Goal: Information Seeking & Learning: Learn about a topic

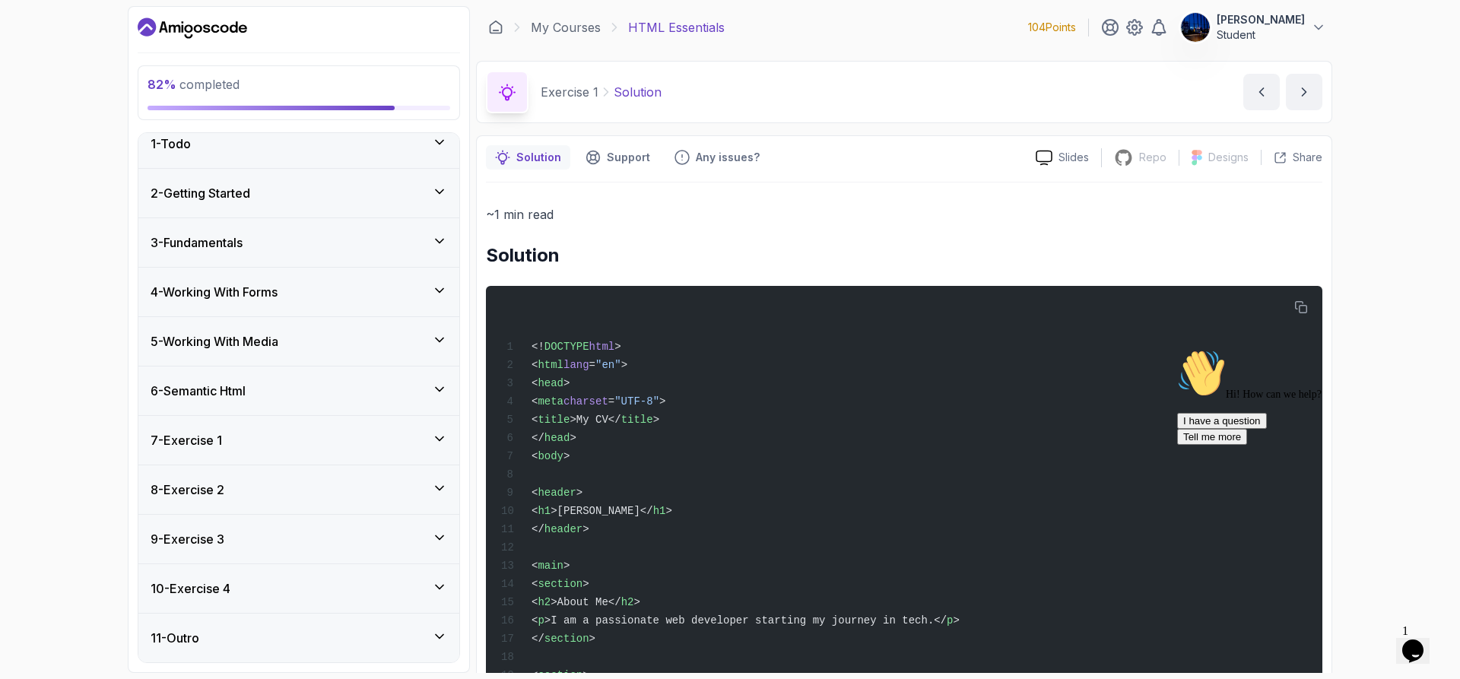
click at [434, 490] on icon at bounding box center [439, 488] width 15 height 15
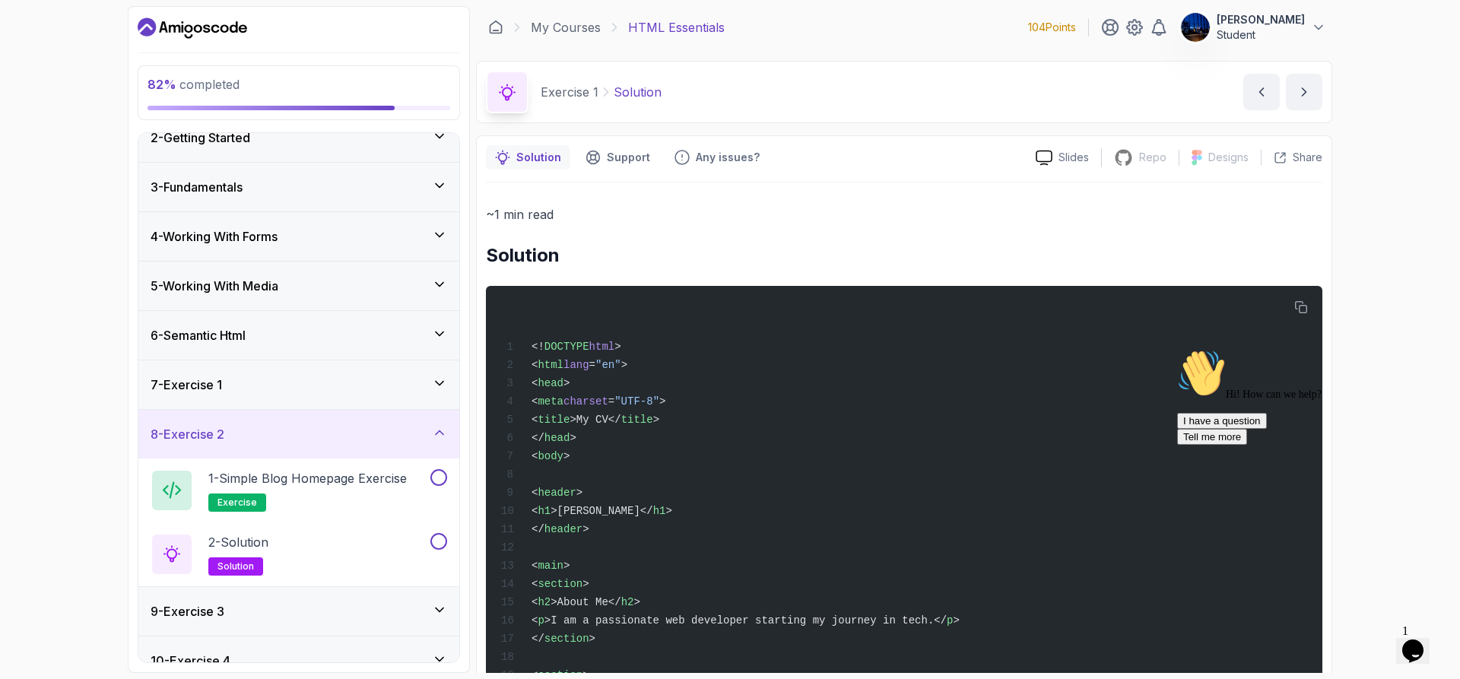
scroll to position [141, 0]
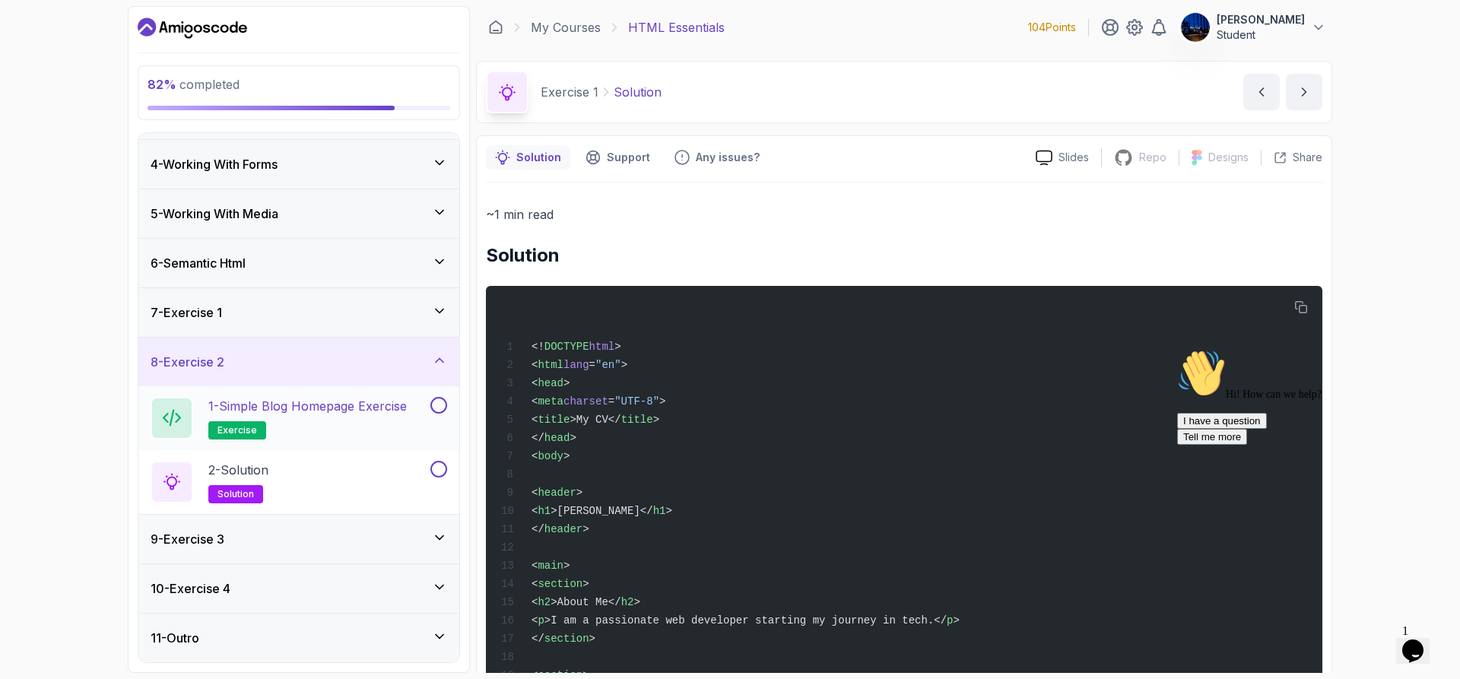
click at [357, 416] on h2 "1 - Simple Blog Homepage Exercise exercise" at bounding box center [307, 418] width 199 height 43
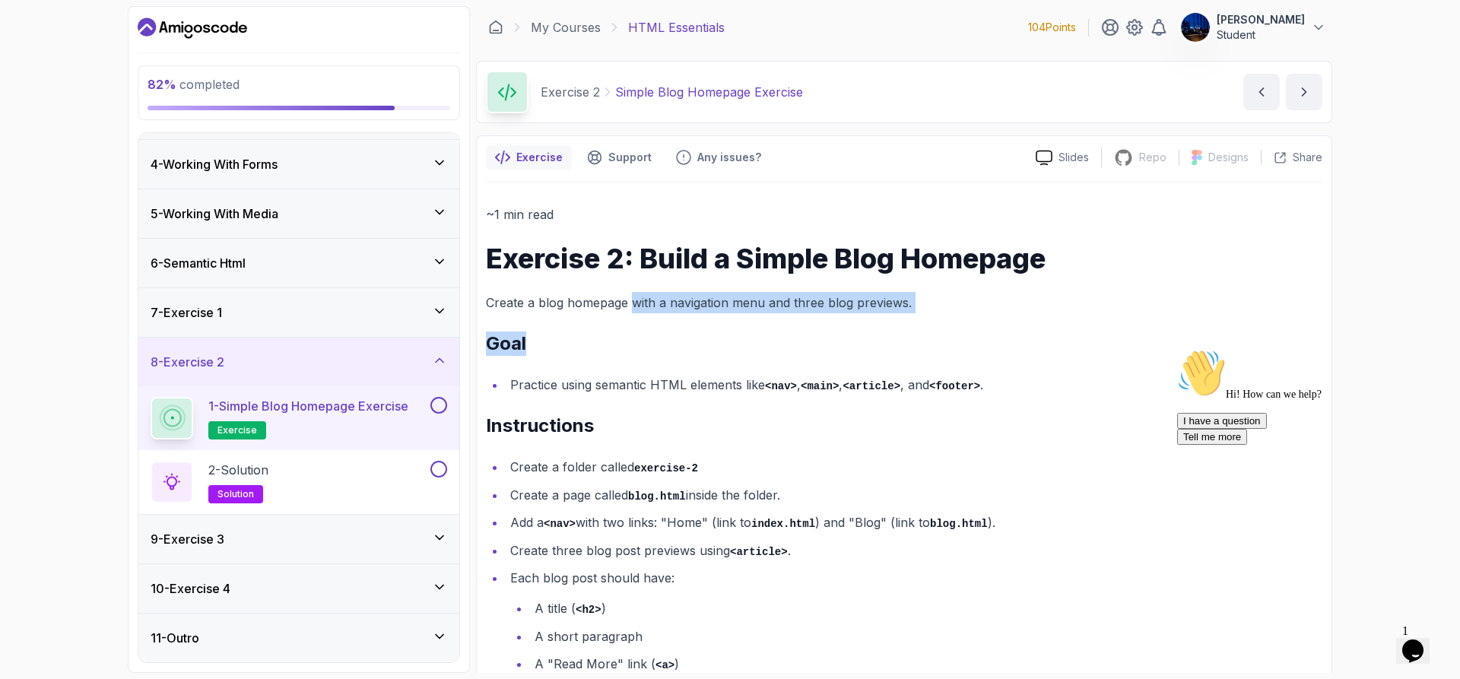
drag, startPoint x: 634, startPoint y: 300, endPoint x: 952, endPoint y: 331, distance: 320.2
click at [952, 331] on div "~1 min read Exercise 2: Build a Simple Blog Homepage Create a blog homepage wit…" at bounding box center [904, 468] width 837 height 529
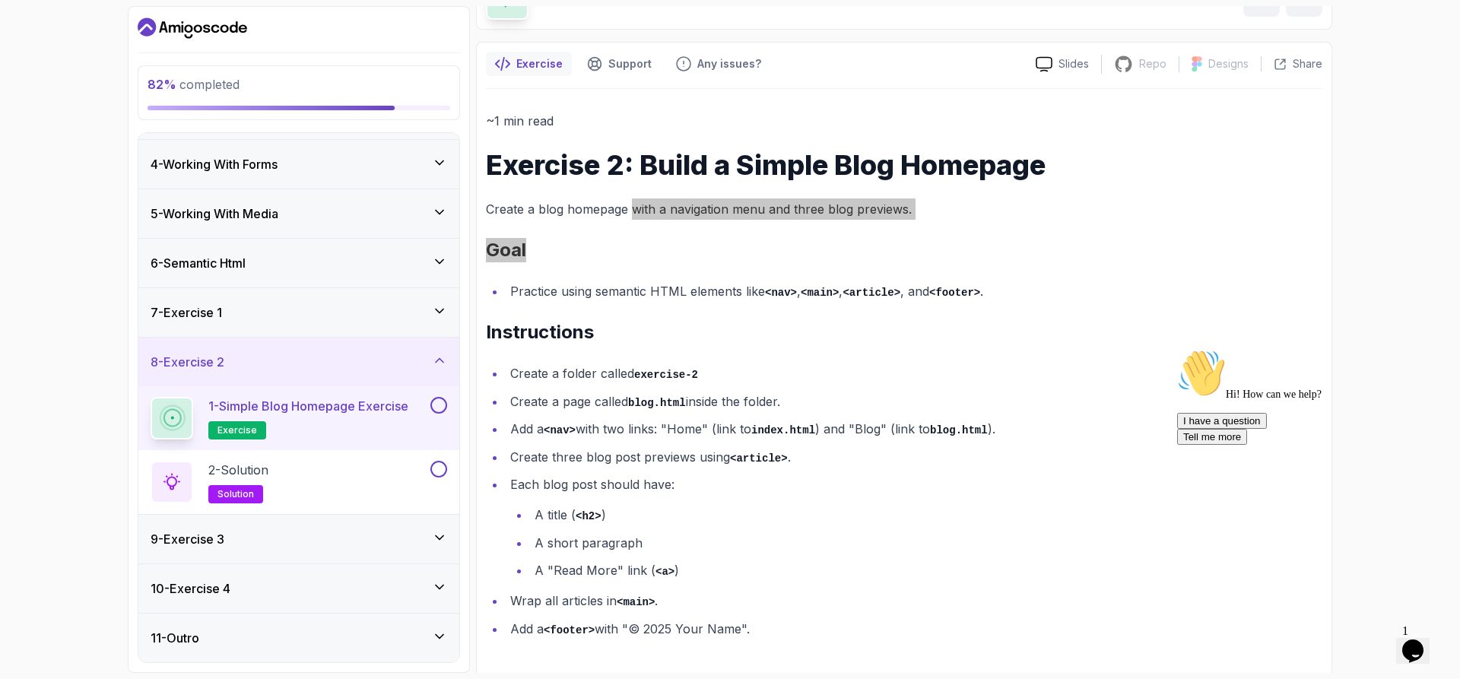
scroll to position [97, 0]
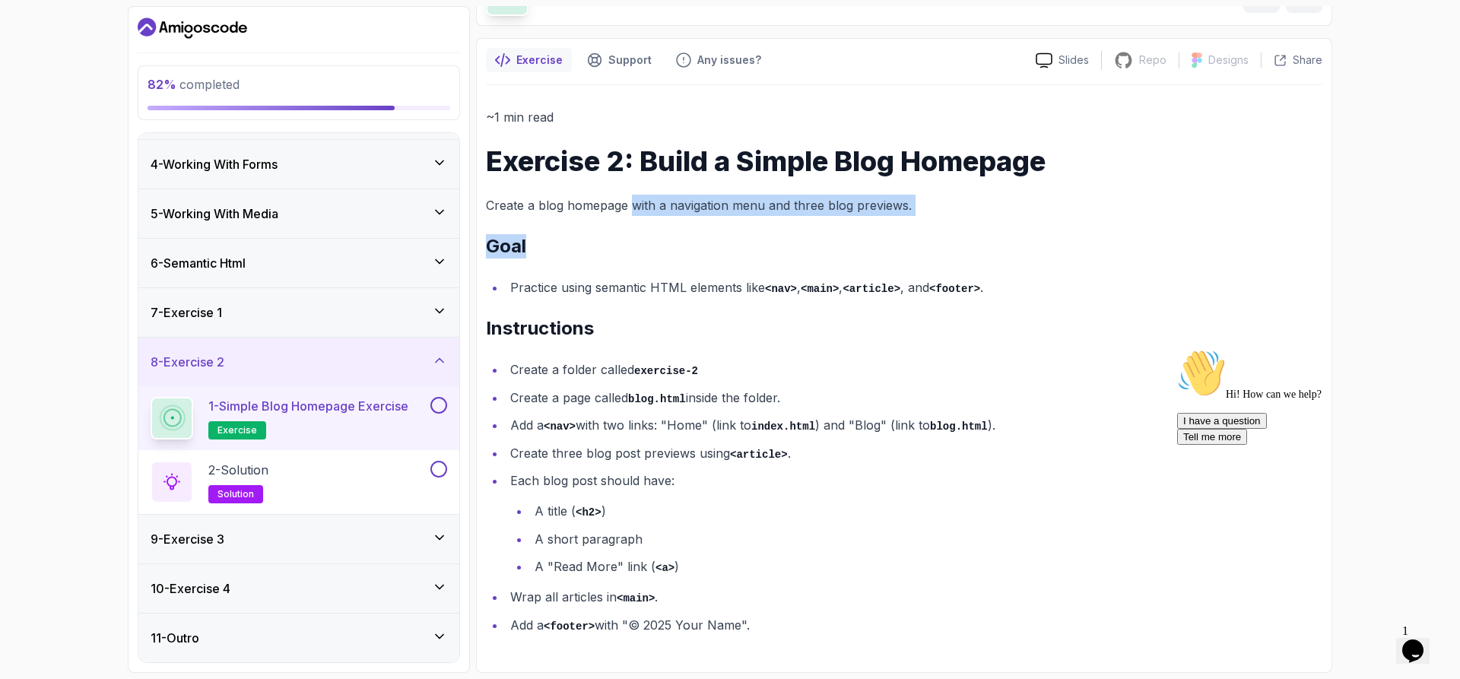
drag, startPoint x: 322, startPoint y: 317, endPoint x: 341, endPoint y: 327, distance: 22.1
click at [322, 317] on div "7 - Exercise 1" at bounding box center [299, 312] width 297 height 18
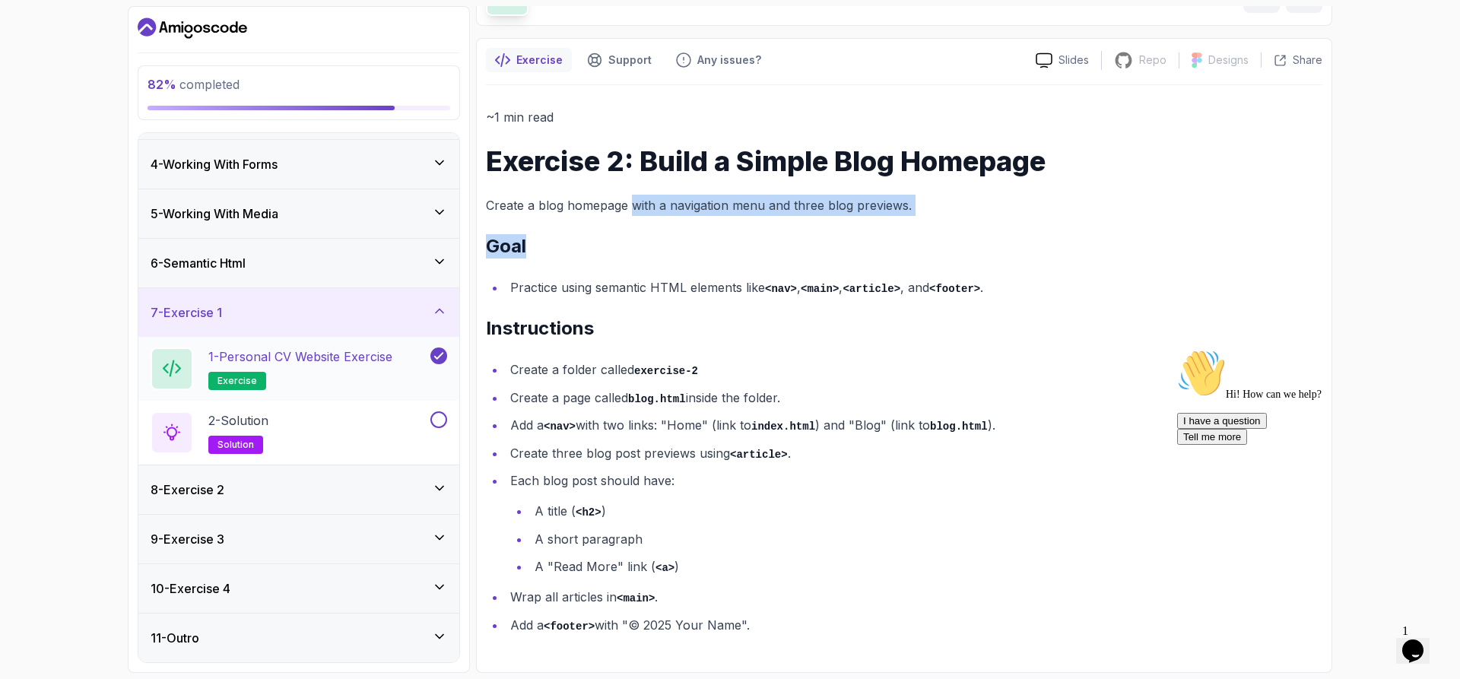
click at [344, 380] on h2 "1 - Personal CV Website Exercise exercise" at bounding box center [300, 369] width 184 height 43
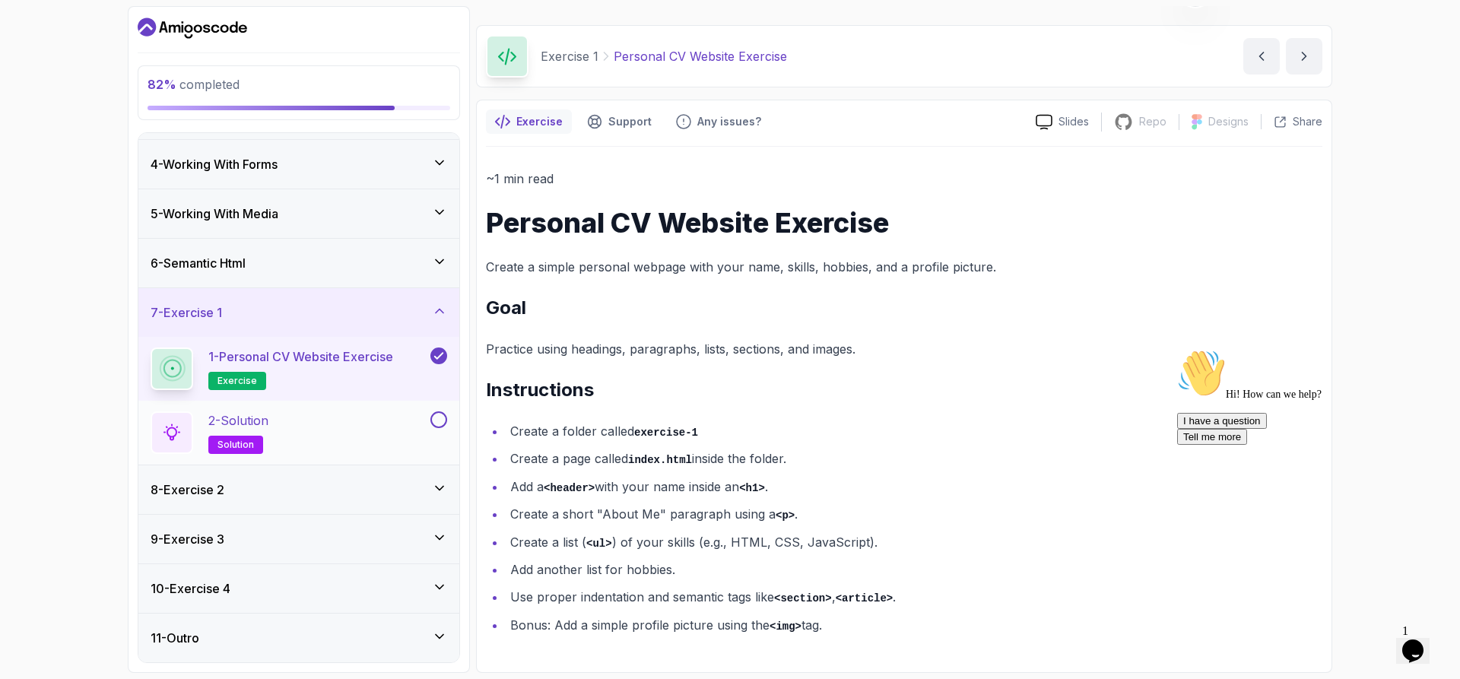
scroll to position [36, 0]
click at [328, 439] on div "2 - Solution solution" at bounding box center [289, 432] width 277 height 43
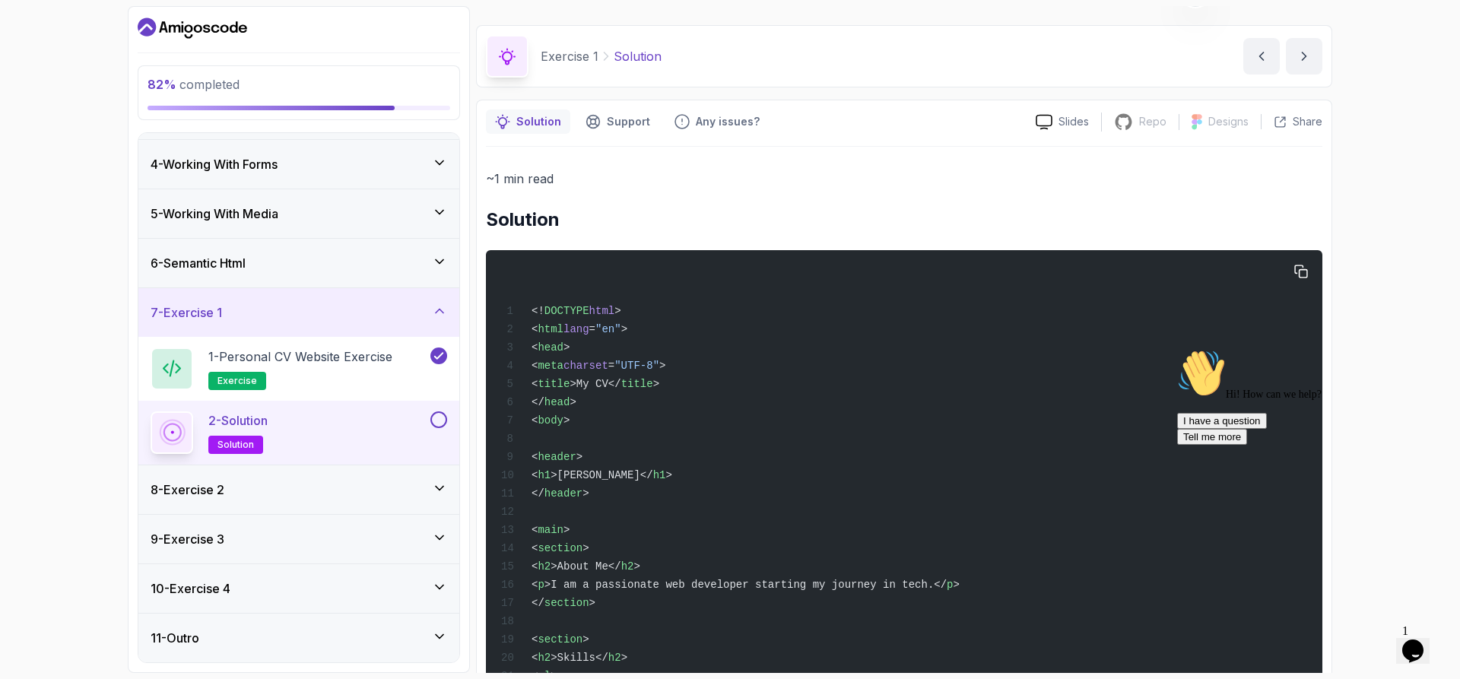
scroll to position [97, 0]
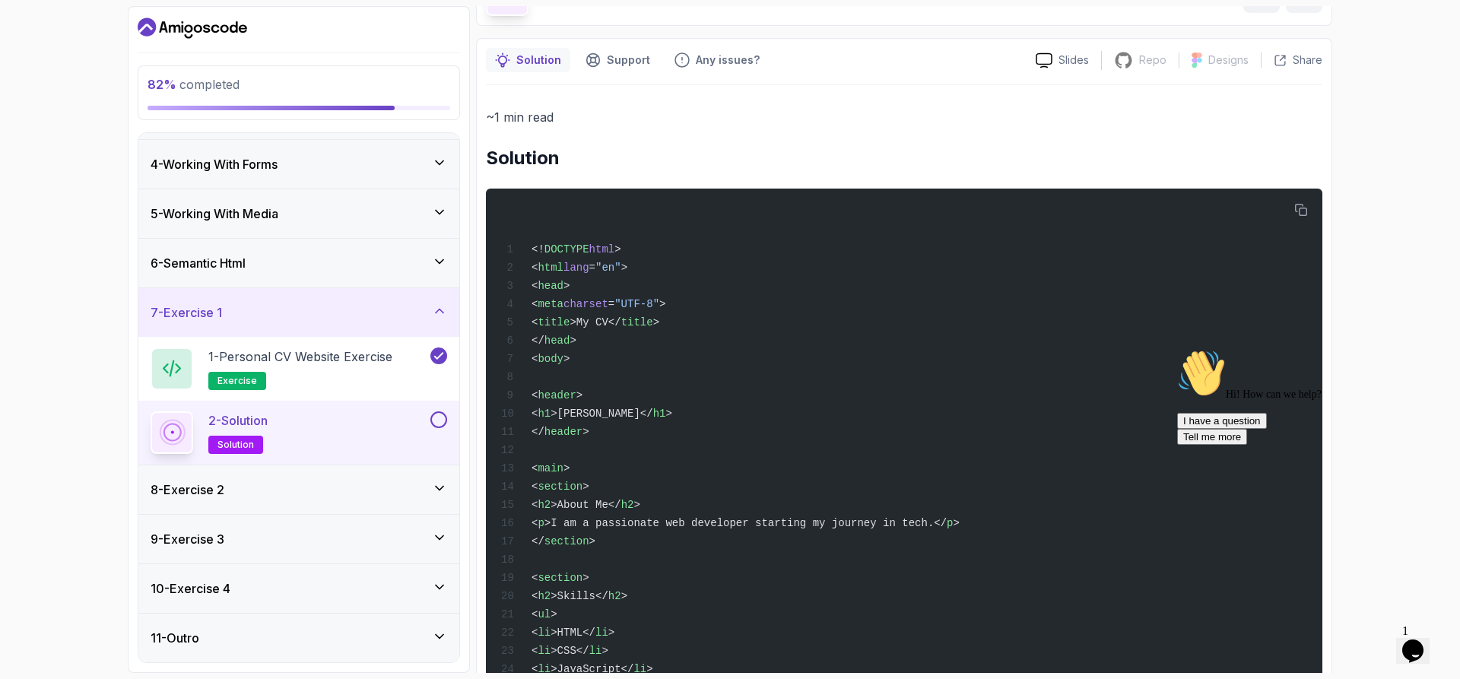
click at [309, 474] on div "8 - Exercise 2" at bounding box center [298, 489] width 321 height 49
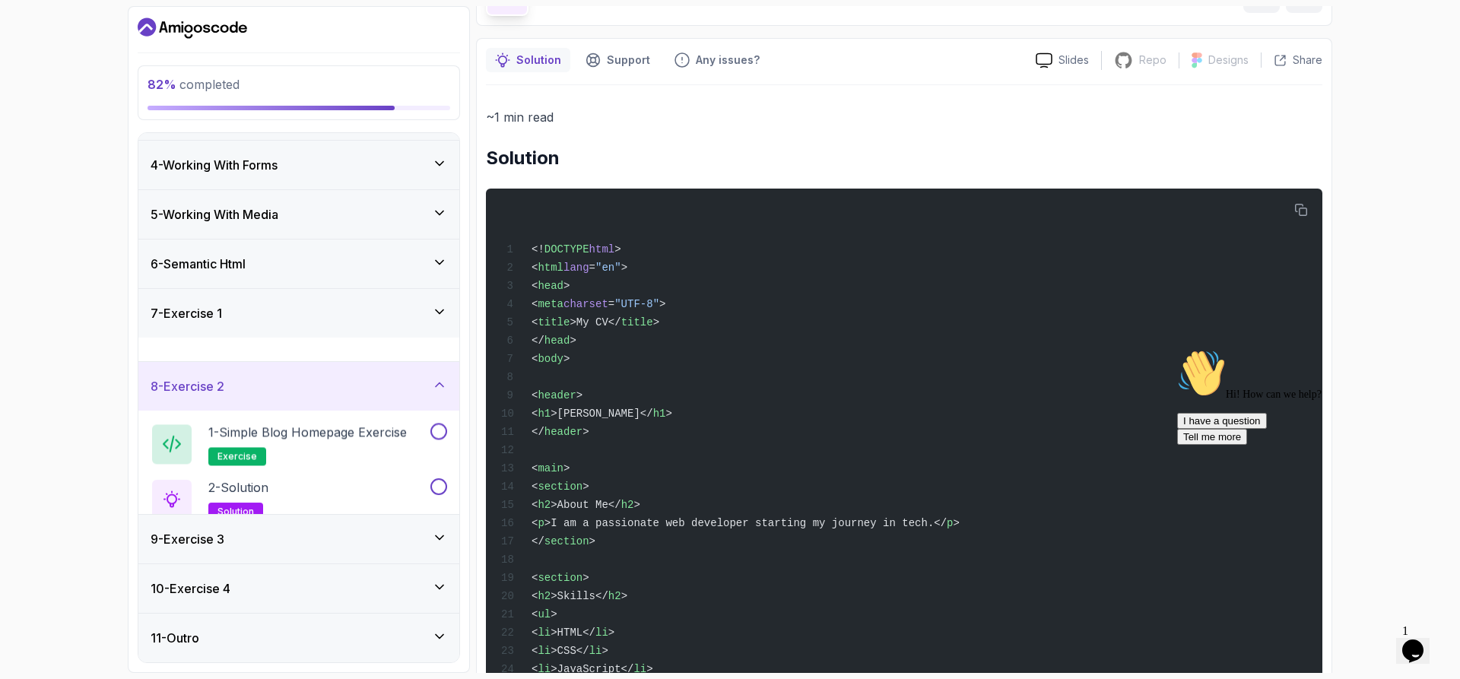
scroll to position [141, 0]
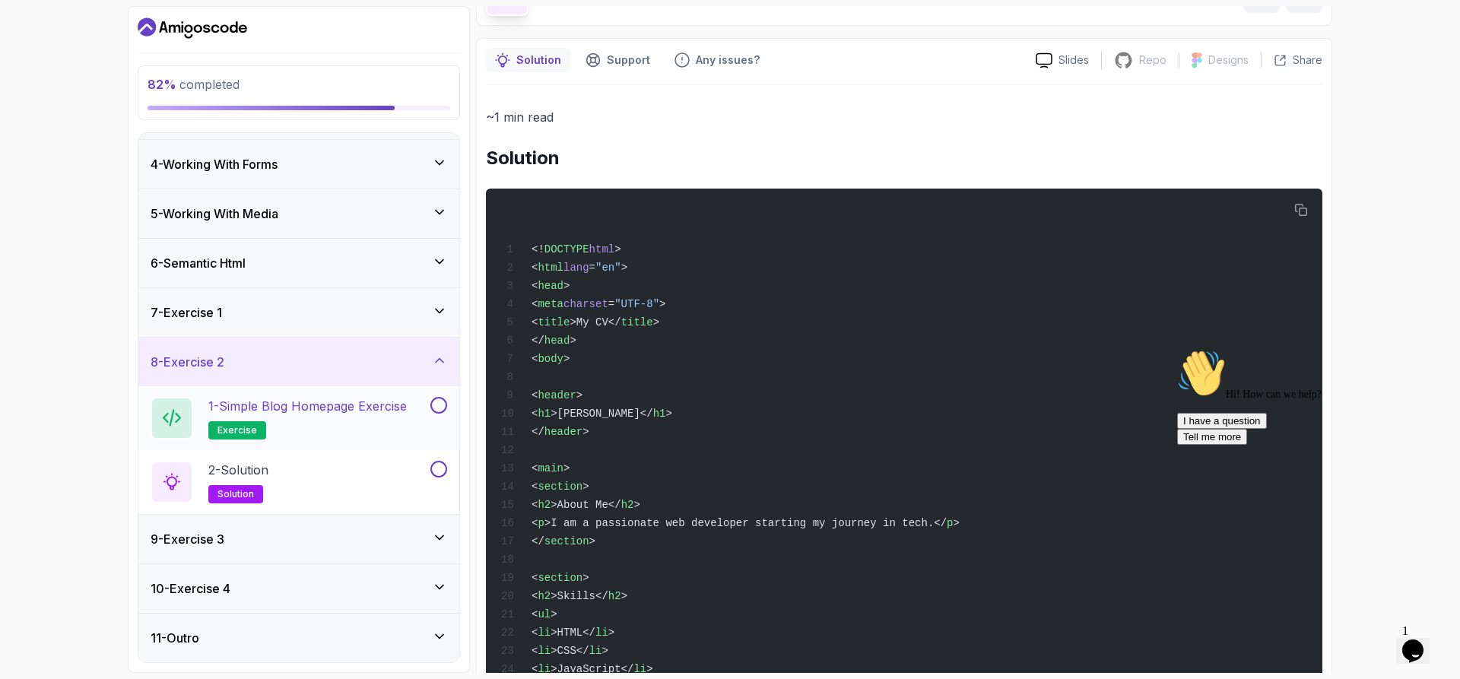
click at [331, 425] on h2 "1 - Simple Blog Homepage Exercise exercise" at bounding box center [307, 418] width 199 height 43
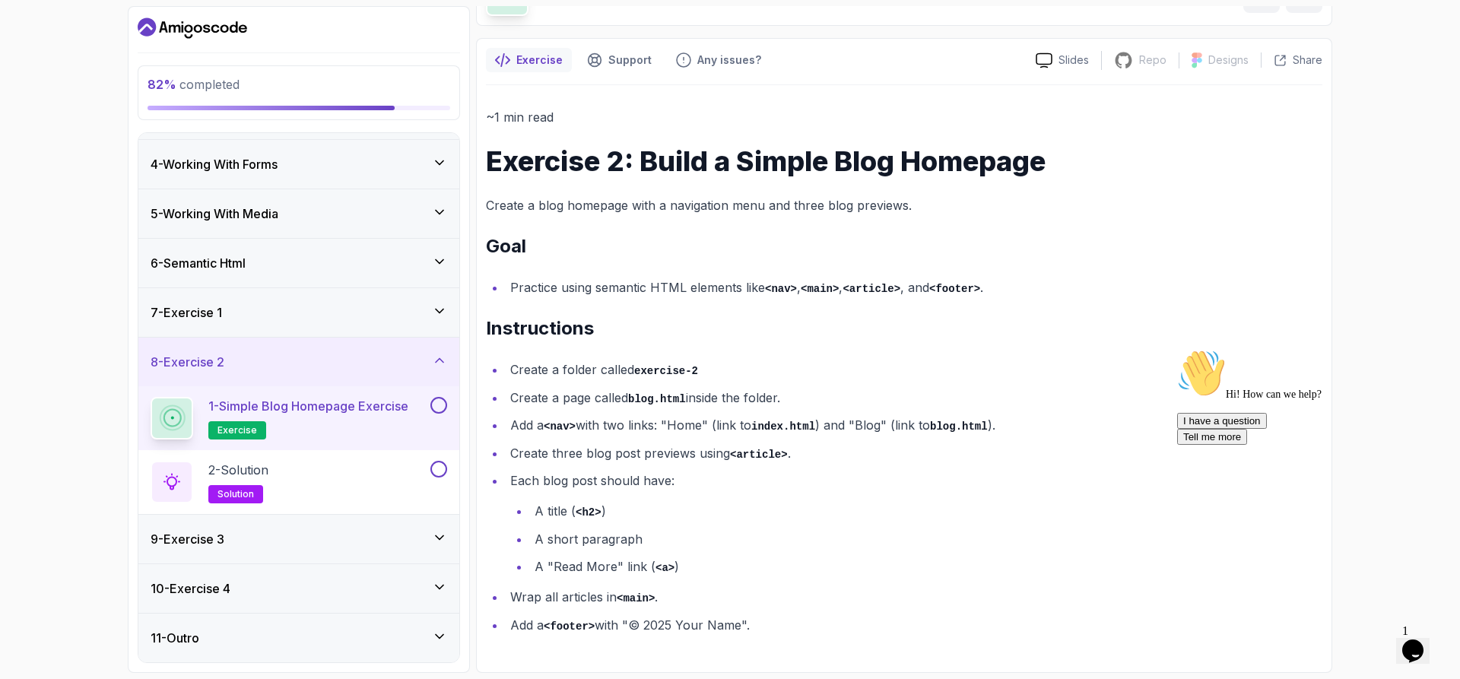
click at [1161, 360] on li "Create a folder called exercise-2" at bounding box center [914, 370] width 817 height 22
drag, startPoint x: 632, startPoint y: 625, endPoint x: 741, endPoint y: 627, distance: 108.8
click at [741, 627] on li "Add a <footer> with "© 2025 Your Name"." at bounding box center [914, 626] width 817 height 22
copy li "© 2025 Your Name"
click at [289, 481] on div "2 - Solution solution" at bounding box center [289, 482] width 277 height 43
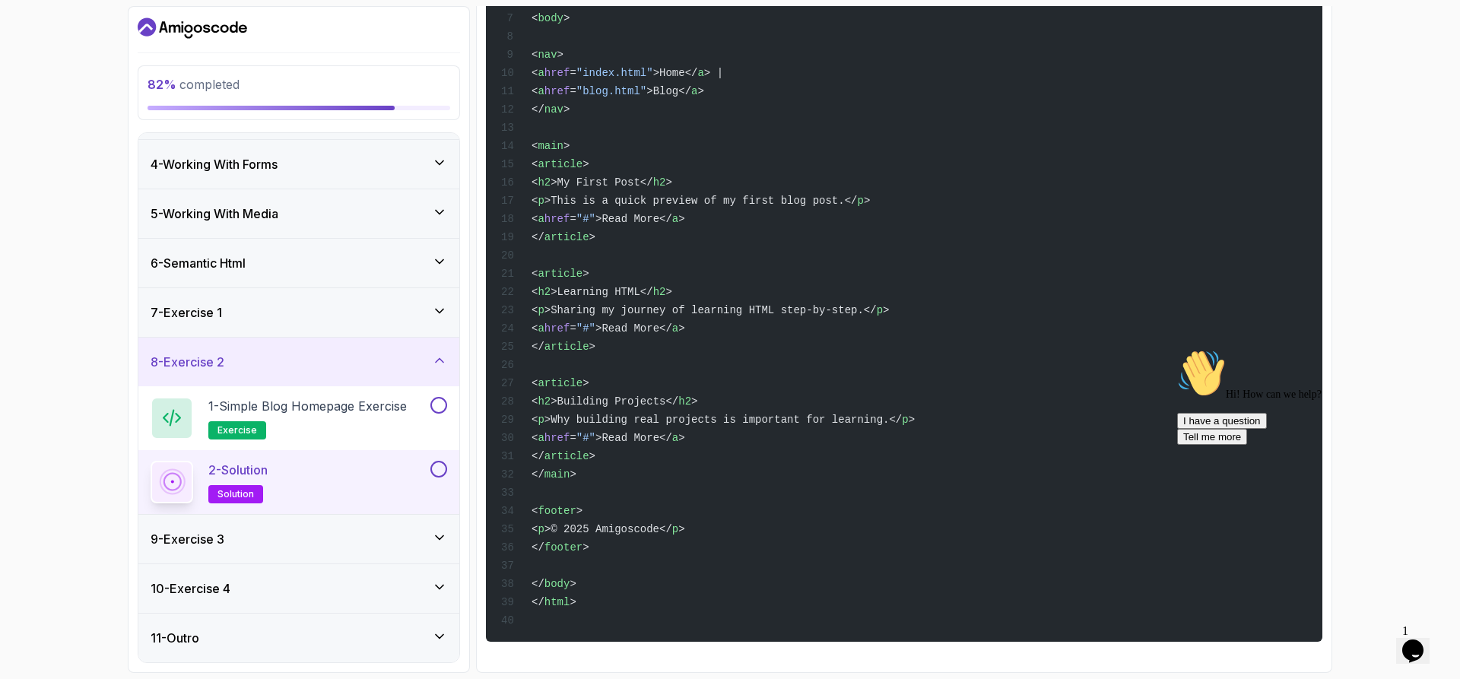
scroll to position [469, 0]
click at [1390, 190] on div "82 % completed 1 - Todo 2 - Getting Started 3 - Fundamentals 4 - Working With F…" at bounding box center [730, 339] width 1460 height 679
click at [350, 415] on p "1 - Simple Blog Homepage Exercise" at bounding box center [307, 406] width 199 height 18
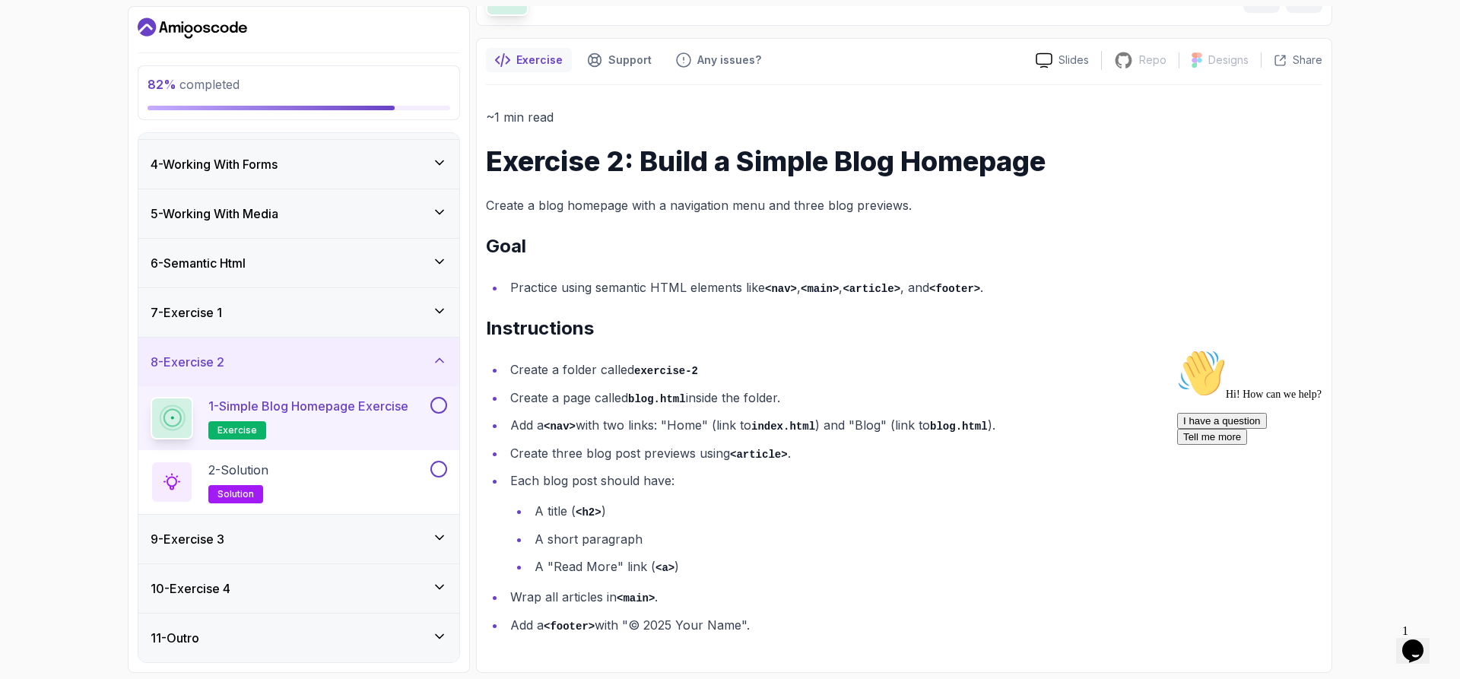
click at [440, 411] on button at bounding box center [438, 405] width 17 height 17
click at [332, 535] on div "9 - Exercise 3" at bounding box center [299, 539] width 297 height 18
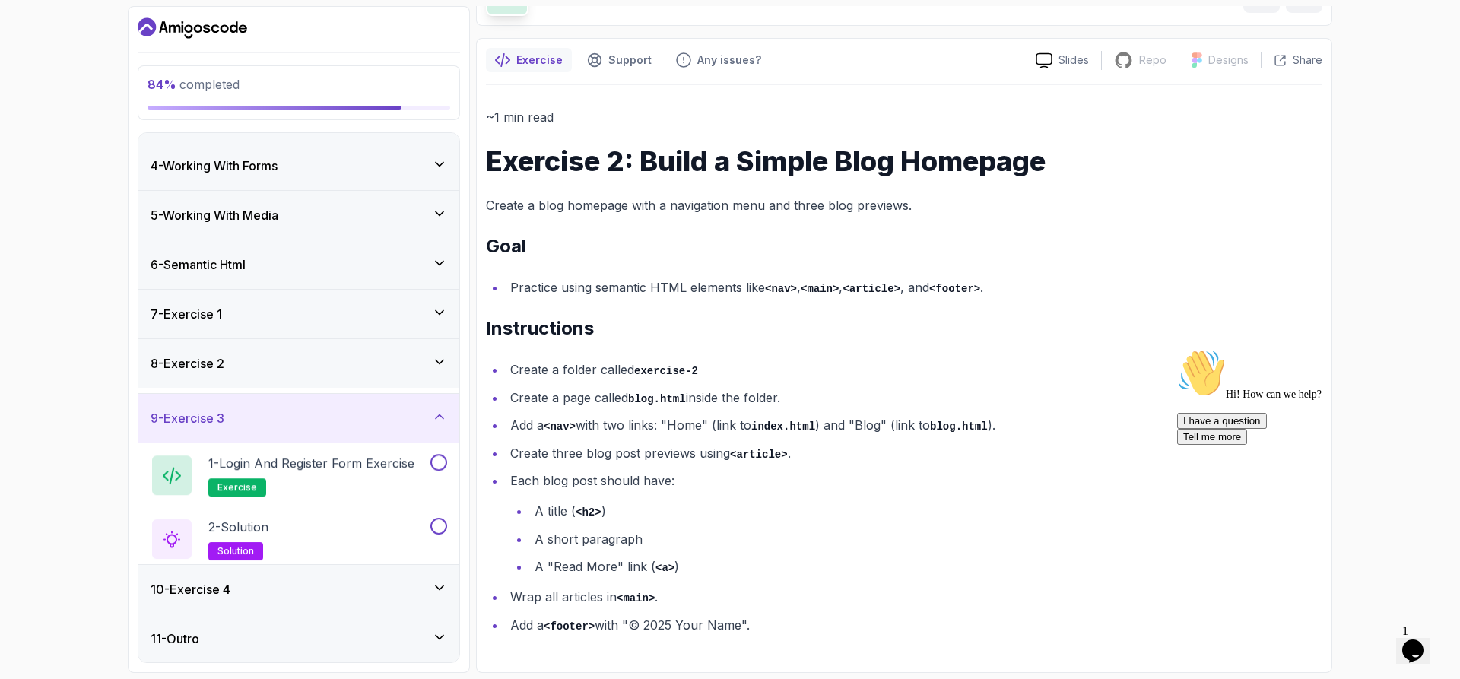
scroll to position [141, 0]
click at [336, 478] on h2 "1 - Login and Register Form Exercise exercise" at bounding box center [311, 467] width 206 height 43
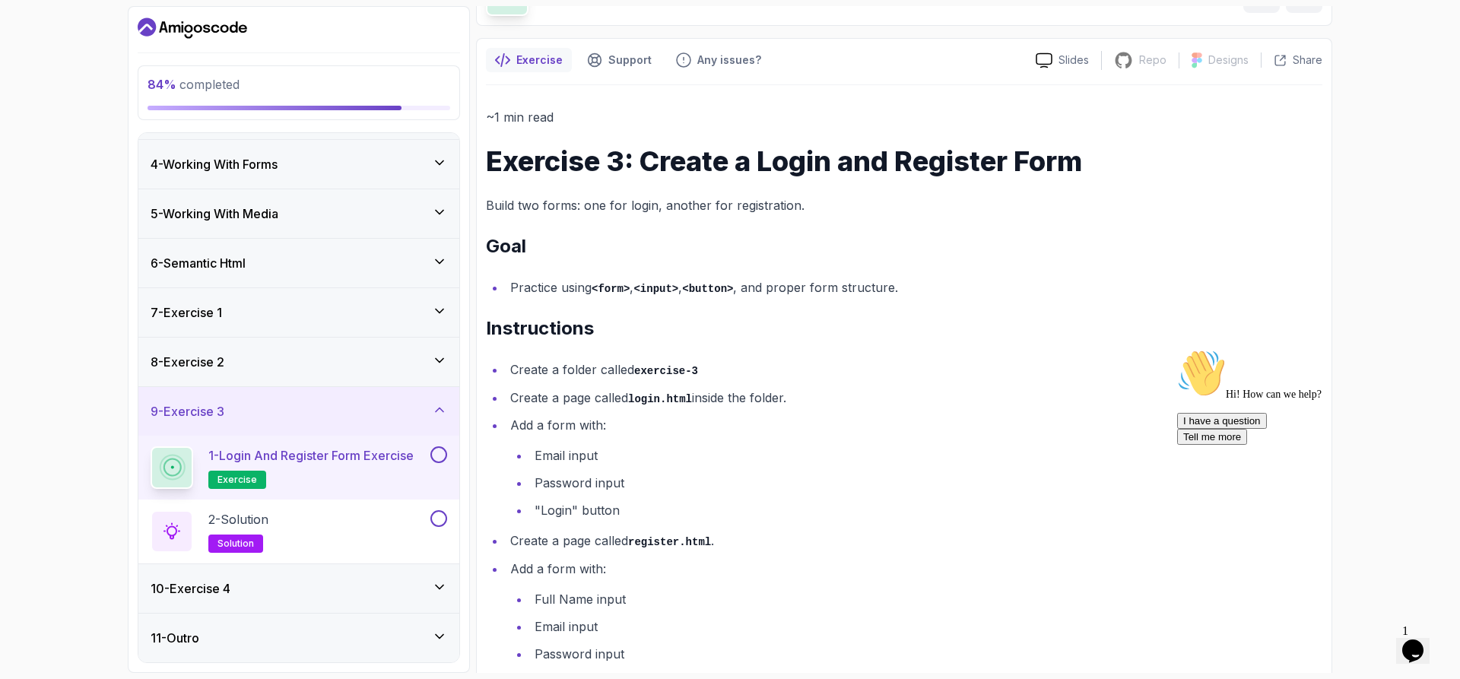
scroll to position [211, 0]
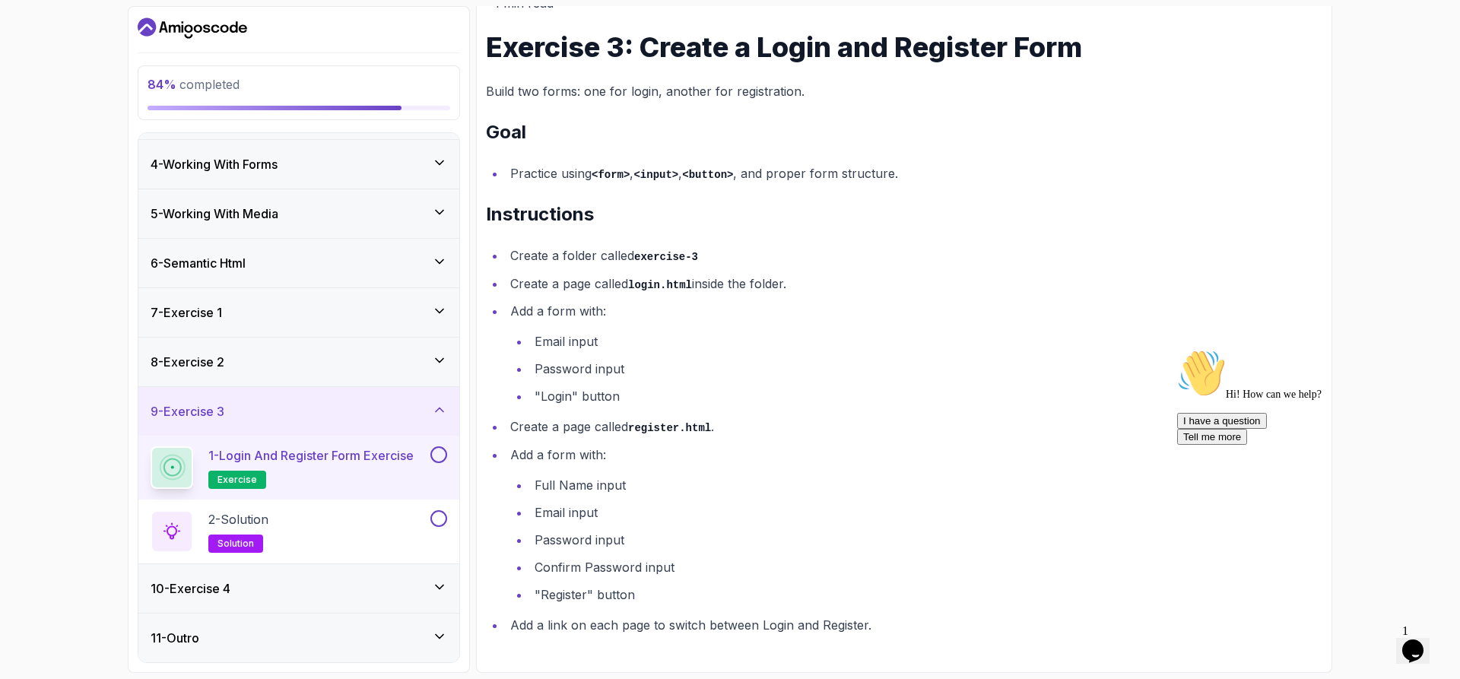
click at [329, 580] on div "10 - Exercise 4" at bounding box center [299, 589] width 297 height 18
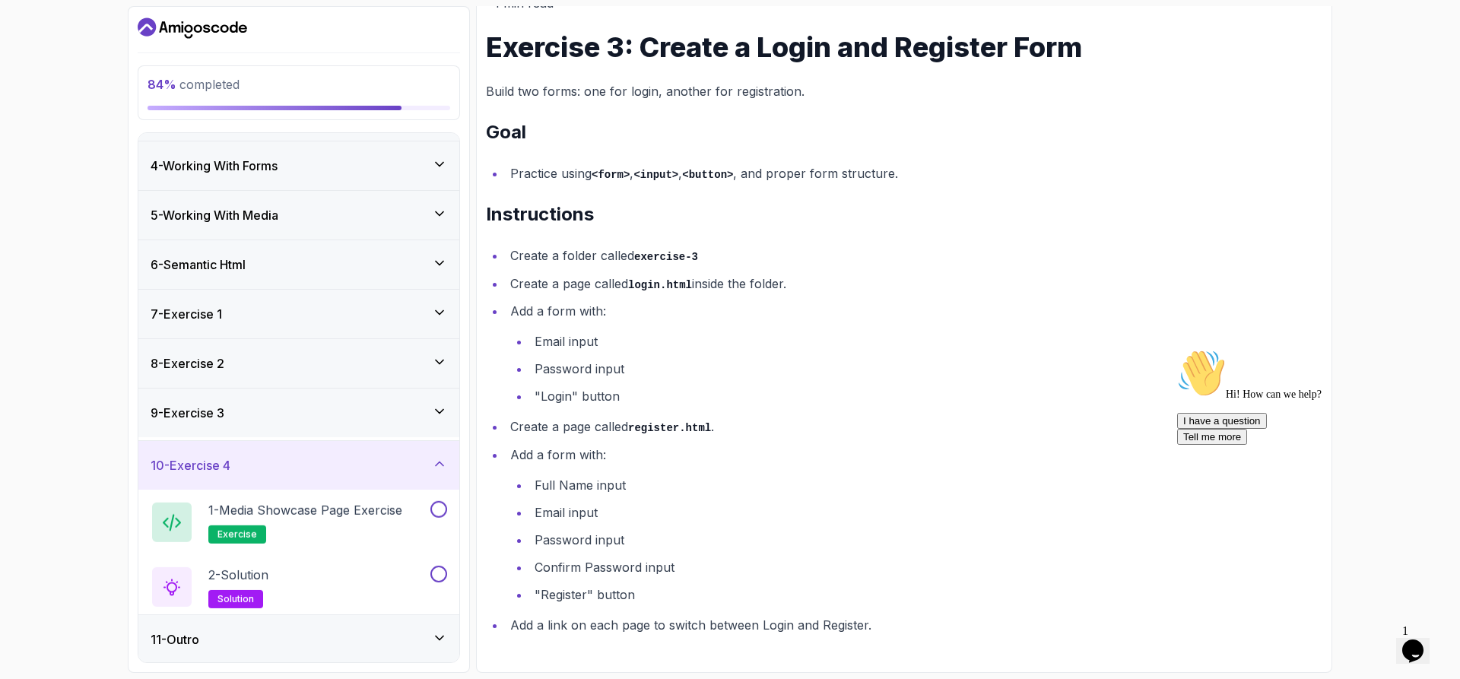
scroll to position [141, 0]
click at [323, 507] on p "1 - Media Showcase Page Exercise" at bounding box center [305, 505] width 194 height 18
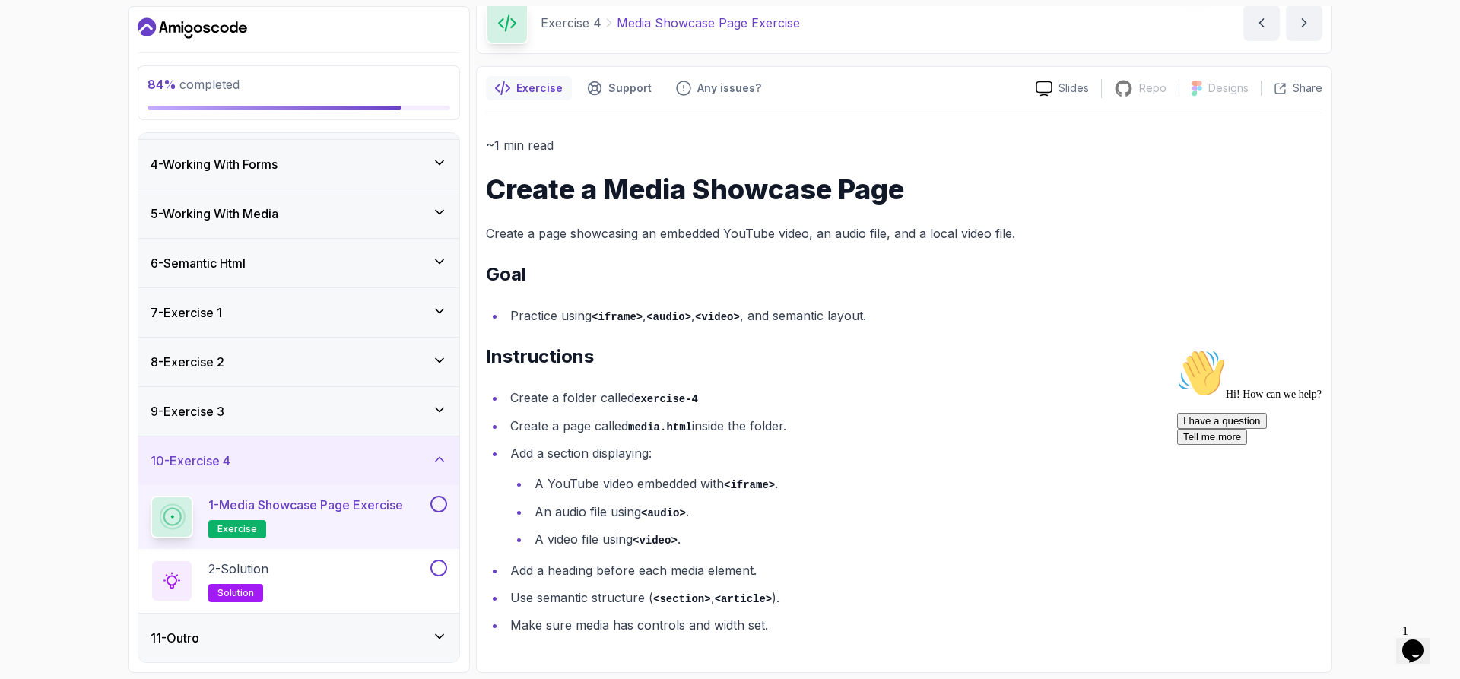
scroll to position [69, 0]
click at [293, 365] on div "8 - Exercise 2" at bounding box center [299, 362] width 297 height 18
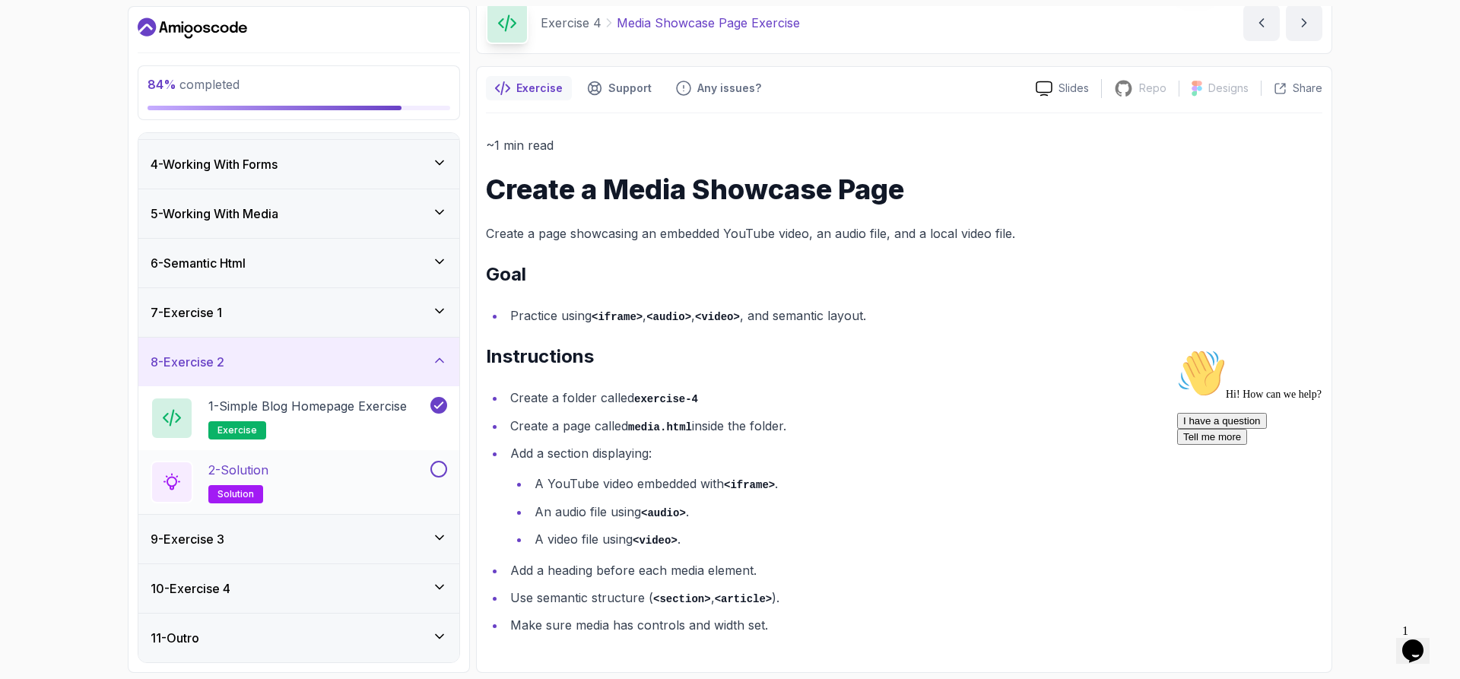
click at [441, 469] on button at bounding box center [438, 469] width 17 height 17
click at [433, 471] on icon at bounding box center [439, 469] width 14 height 15
click at [317, 406] on p "1 - Simple Blog Homepage Exercise" at bounding box center [307, 406] width 199 height 18
